Goal: Navigation & Orientation: Find specific page/section

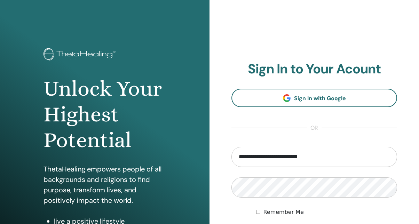
type input "**********"
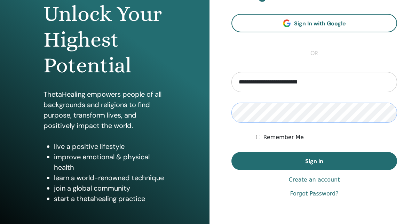
scroll to position [76, 0]
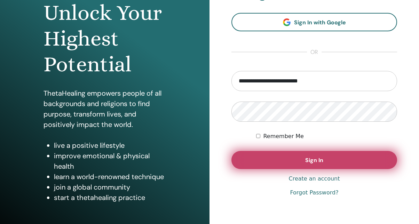
click at [308, 159] on span "Sign In" at bounding box center [314, 160] width 18 height 7
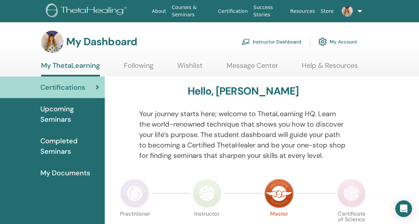
click at [347, 10] on img at bounding box center [347, 11] width 11 height 11
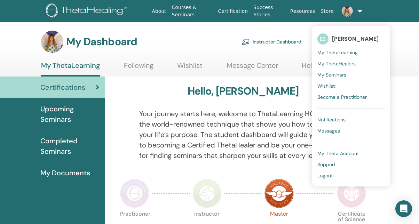
click at [330, 153] on span "My Theta Account" at bounding box center [337, 153] width 41 height 6
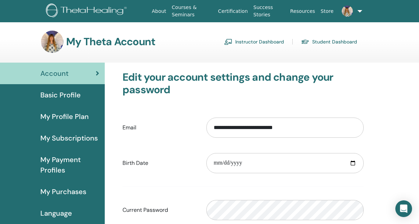
click at [69, 94] on span "Basic Profile" at bounding box center [60, 95] width 40 height 10
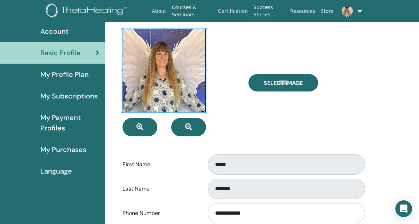
scroll to position [43, 0]
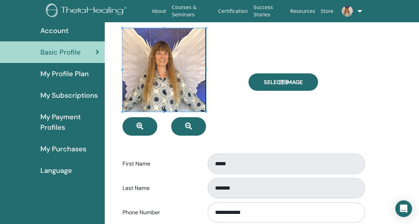
click at [56, 74] on span "My Profile Plan" at bounding box center [64, 74] width 48 height 10
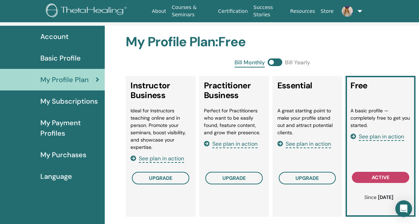
scroll to position [32, 0]
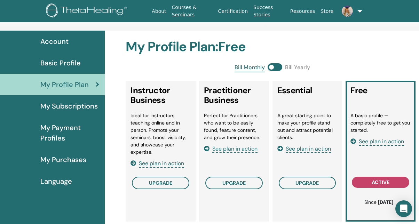
click at [59, 160] on span "My Purchases" at bounding box center [63, 160] width 46 height 10
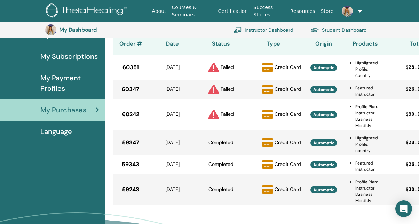
scroll to position [98, 0]
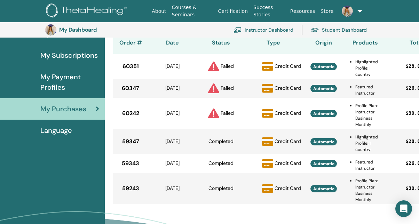
click at [64, 82] on span "My Payment Profiles" at bounding box center [69, 82] width 59 height 21
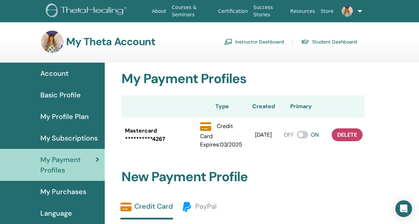
click at [164, 12] on link "About" at bounding box center [159, 11] width 20 height 13
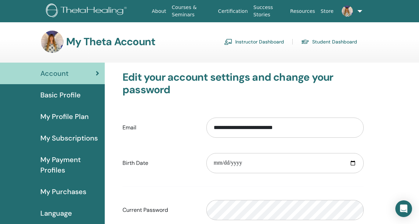
click at [339, 42] on link "Student Dashboard" at bounding box center [329, 41] width 56 height 11
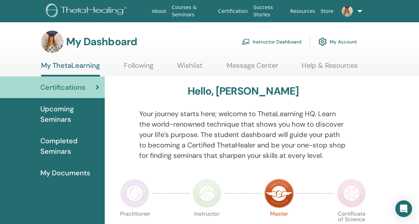
click at [140, 68] on link "Following" at bounding box center [139, 68] width 30 height 14
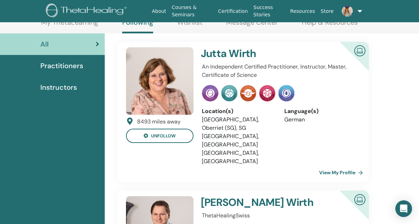
scroll to position [38, 0]
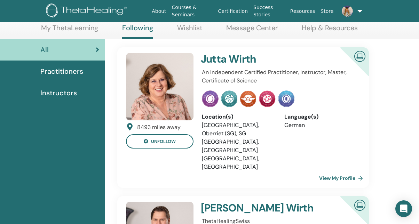
click at [58, 93] on span "Instructors" at bounding box center [58, 93] width 37 height 10
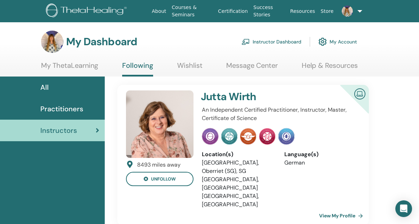
click at [265, 42] on link "Instructor Dashboard" at bounding box center [272, 41] width 60 height 15
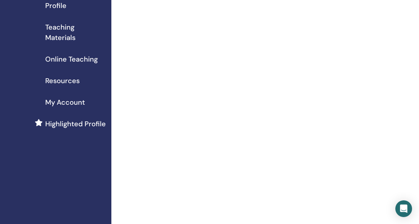
scroll to position [94, 0]
